Goal: Information Seeking & Learning: Learn about a topic

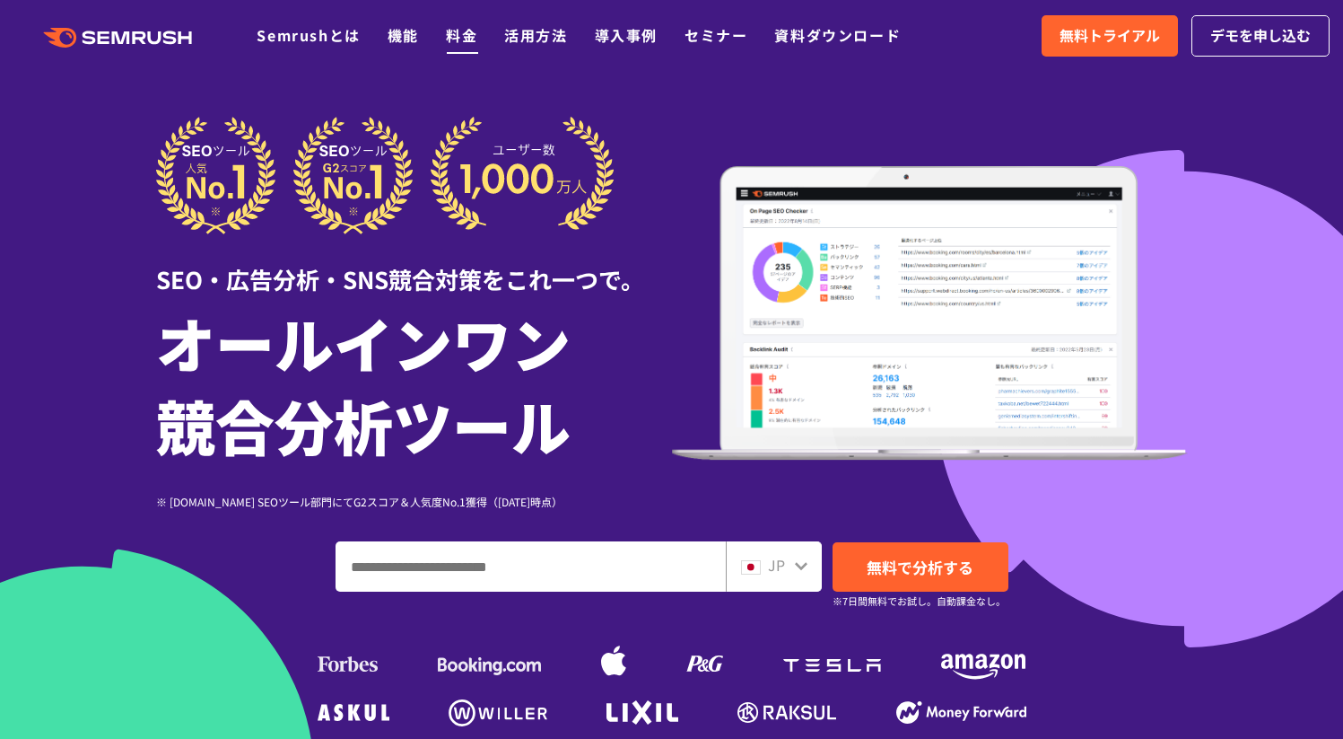
click at [464, 38] on link "料金" at bounding box center [461, 35] width 31 height 22
click at [407, 37] on link "機能" at bounding box center [403, 35] width 31 height 22
